Goal: Task Accomplishment & Management: Use online tool/utility

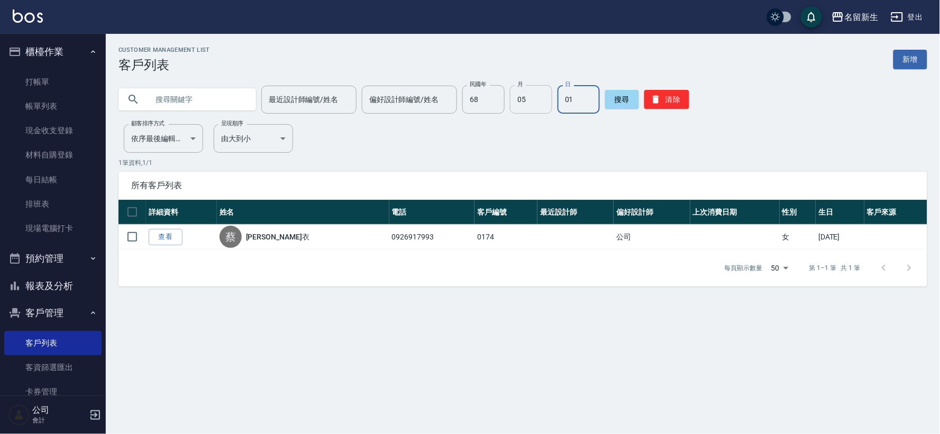
drag, startPoint x: 669, startPoint y: 98, endPoint x: 538, endPoint y: 98, distance: 130.7
click at [669, 98] on button "清除" at bounding box center [666, 99] width 45 height 19
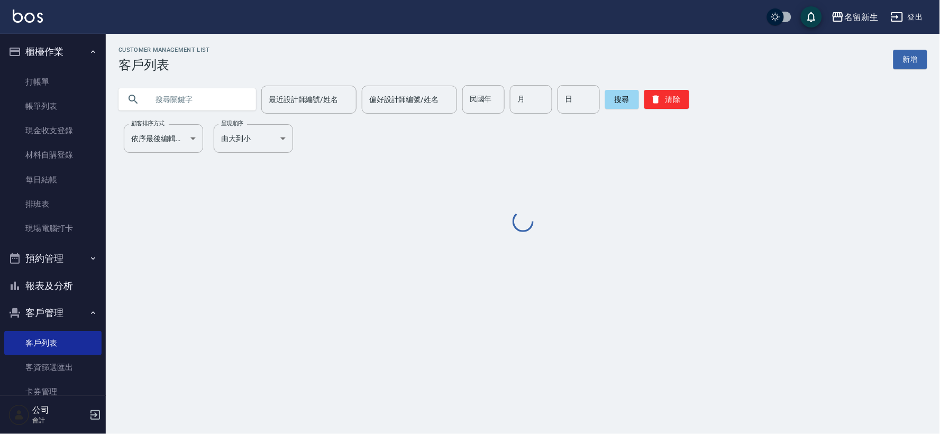
click at [199, 98] on input "text" at bounding box center [197, 99] width 99 height 29
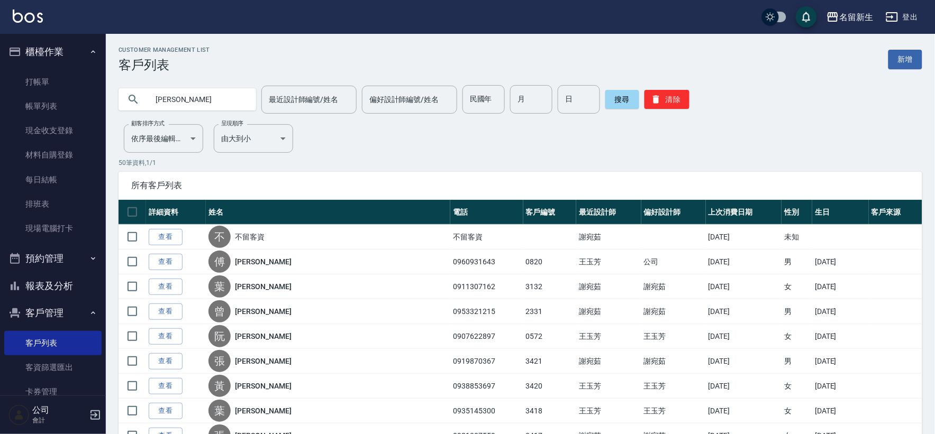
type input "[PERSON_NAME]"
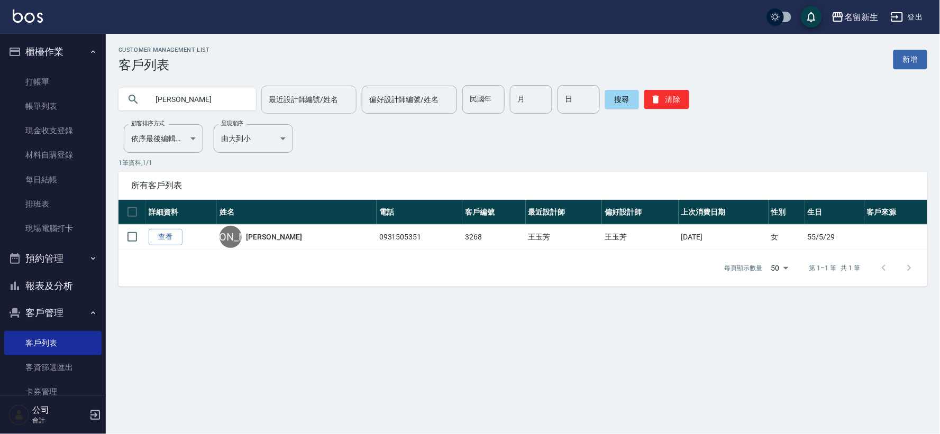
drag, startPoint x: 255, startPoint y: 54, endPoint x: 258, endPoint y: 88, distance: 34.0
click at [255, 54] on div "Customer Management List 客戶列表 新增" at bounding box center [522, 60] width 809 height 26
click at [651, 89] on div "搜尋 清除" at bounding box center [647, 99] width 84 height 29
click at [653, 93] on button "清除" at bounding box center [666, 99] width 45 height 19
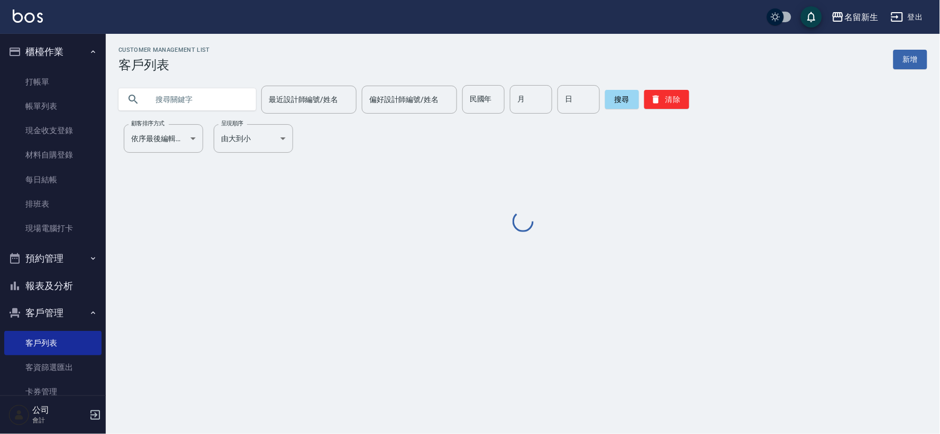
click at [207, 98] on input "text" at bounding box center [197, 99] width 99 height 29
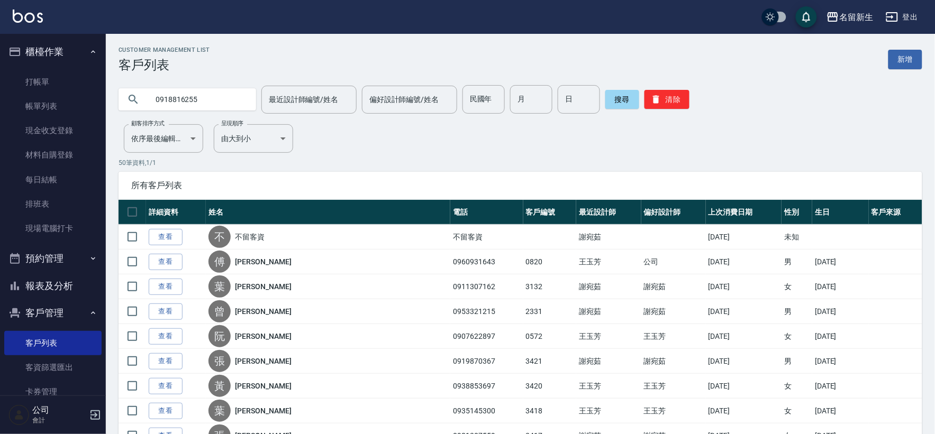
type input "0918816255"
